Goal: Browse casually

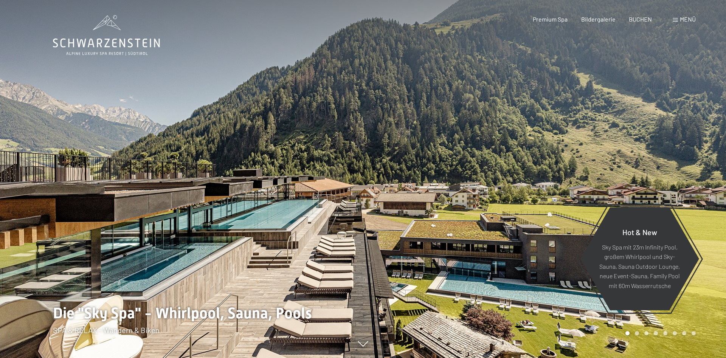
click at [568, 191] on div at bounding box center [544, 179] width 363 height 358
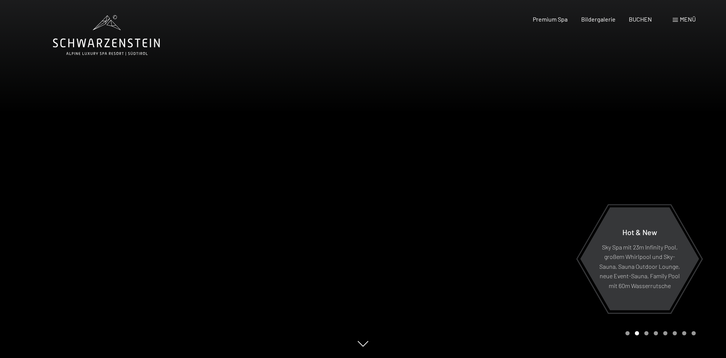
click at [568, 191] on div at bounding box center [544, 179] width 363 height 358
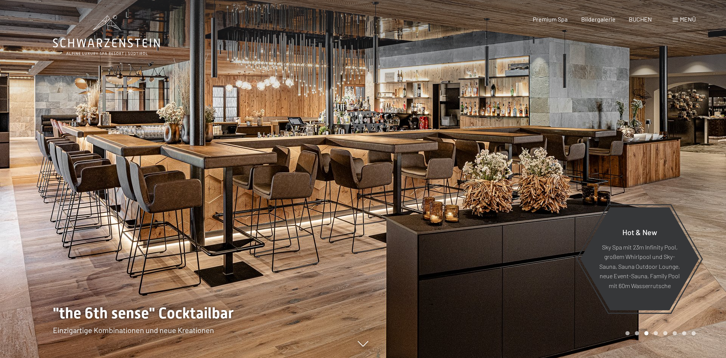
click at [567, 190] on div at bounding box center [544, 179] width 363 height 358
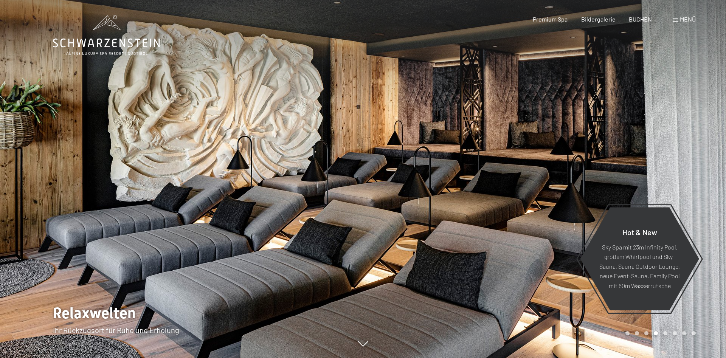
click at [567, 190] on div at bounding box center [544, 179] width 363 height 358
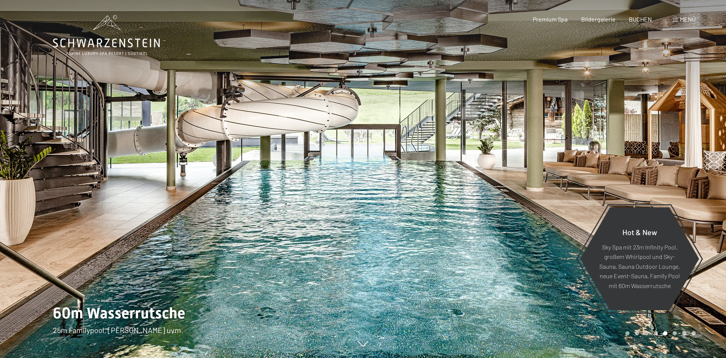
click at [567, 190] on div at bounding box center [544, 179] width 363 height 358
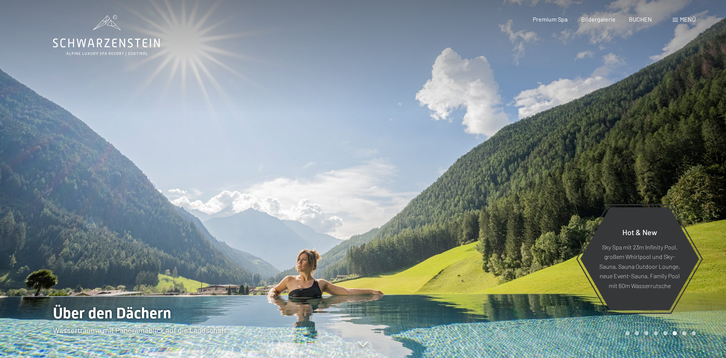
click at [567, 190] on div at bounding box center [544, 179] width 363 height 358
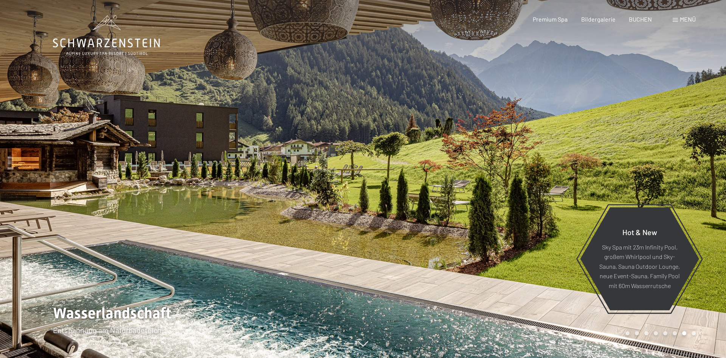
click at [567, 190] on div at bounding box center [544, 179] width 363 height 358
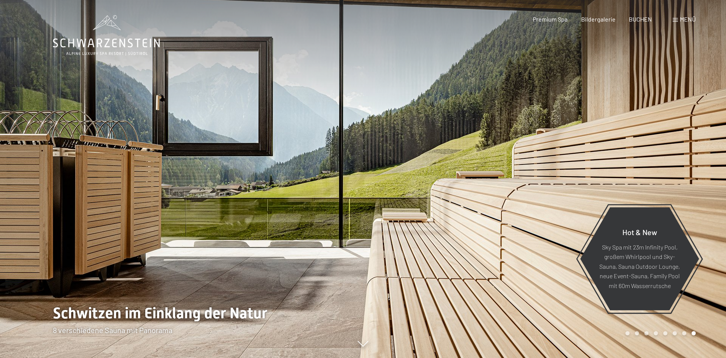
click at [567, 190] on div at bounding box center [544, 179] width 363 height 358
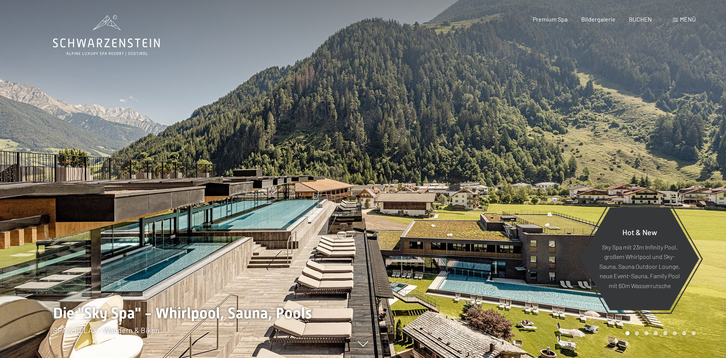
click at [567, 190] on div at bounding box center [544, 179] width 363 height 358
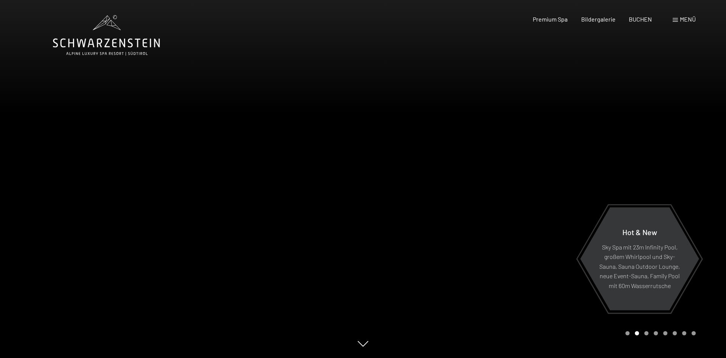
click at [567, 190] on div at bounding box center [544, 179] width 363 height 358
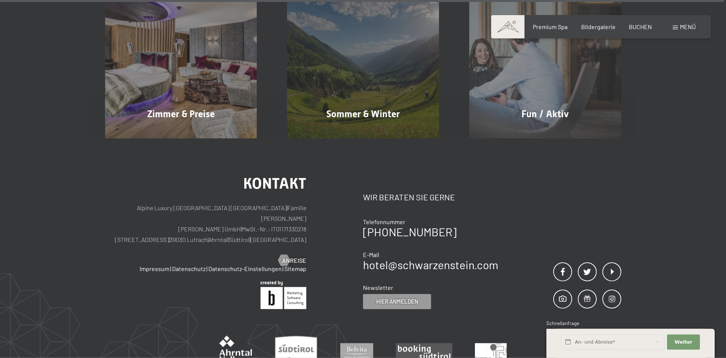
scroll to position [3870, 0]
